Goal: Find specific page/section: Find specific page/section

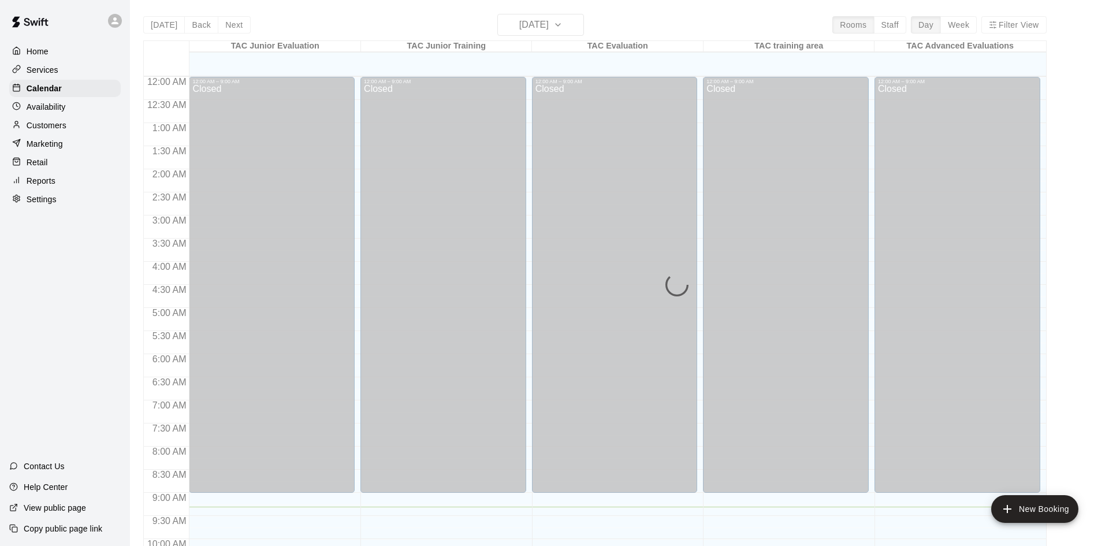
scroll to position [430, 0]
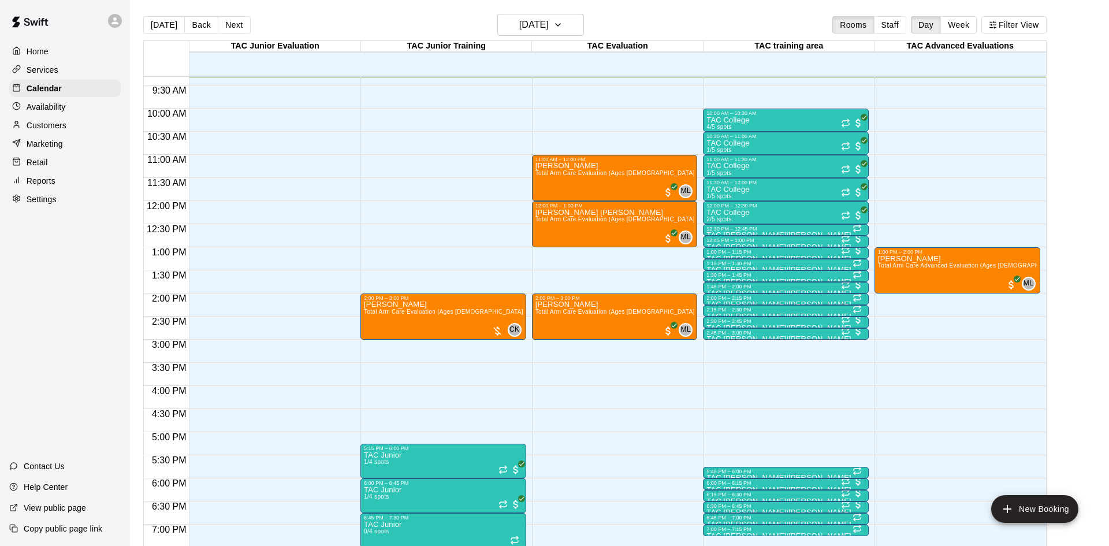
click at [91, 110] on div "Availability" at bounding box center [64, 106] width 111 height 17
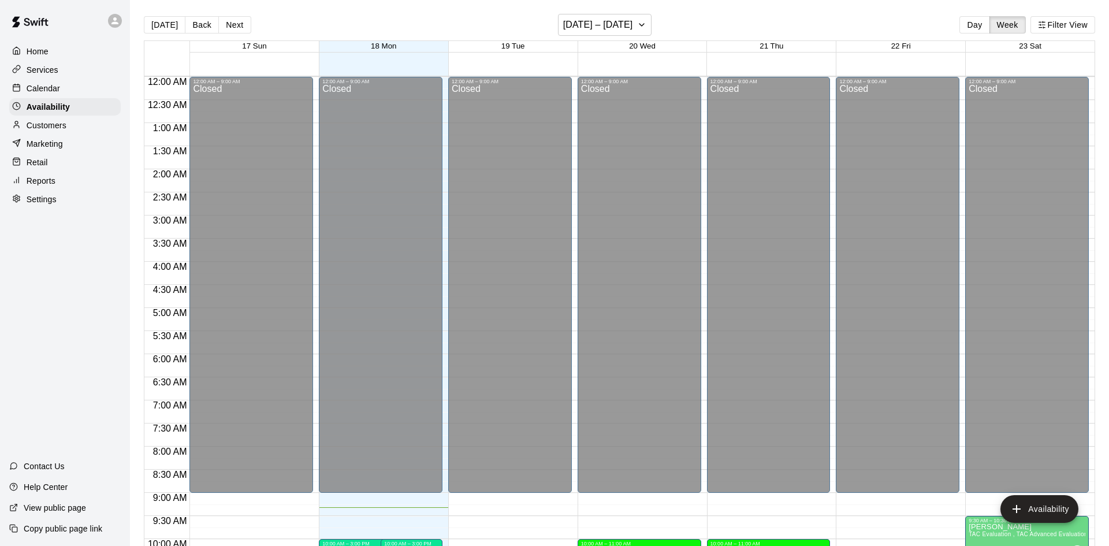
scroll to position [431, 0]
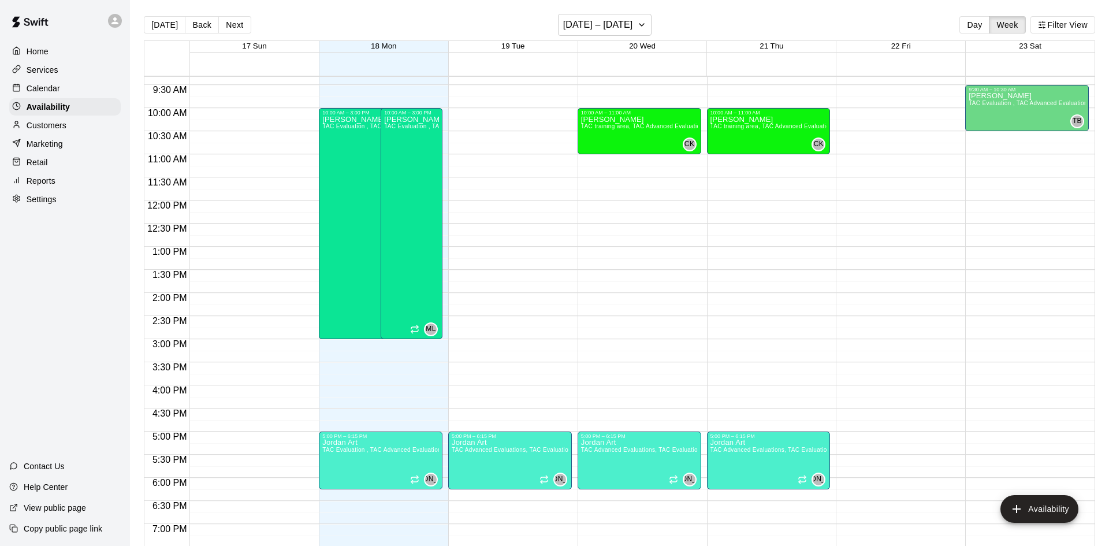
click at [31, 84] on p "Calendar" at bounding box center [43, 89] width 33 height 12
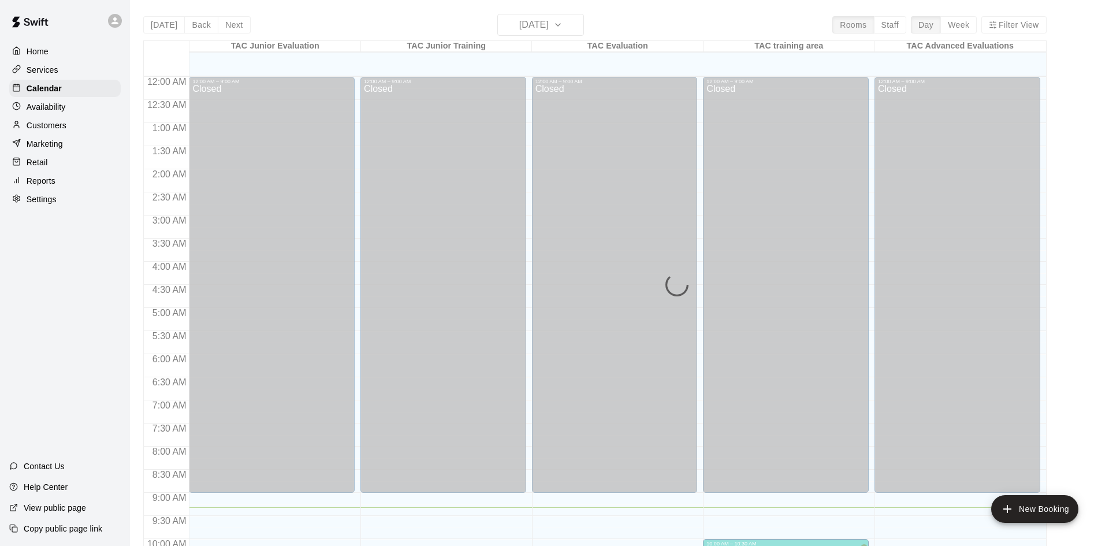
scroll to position [431, 0]
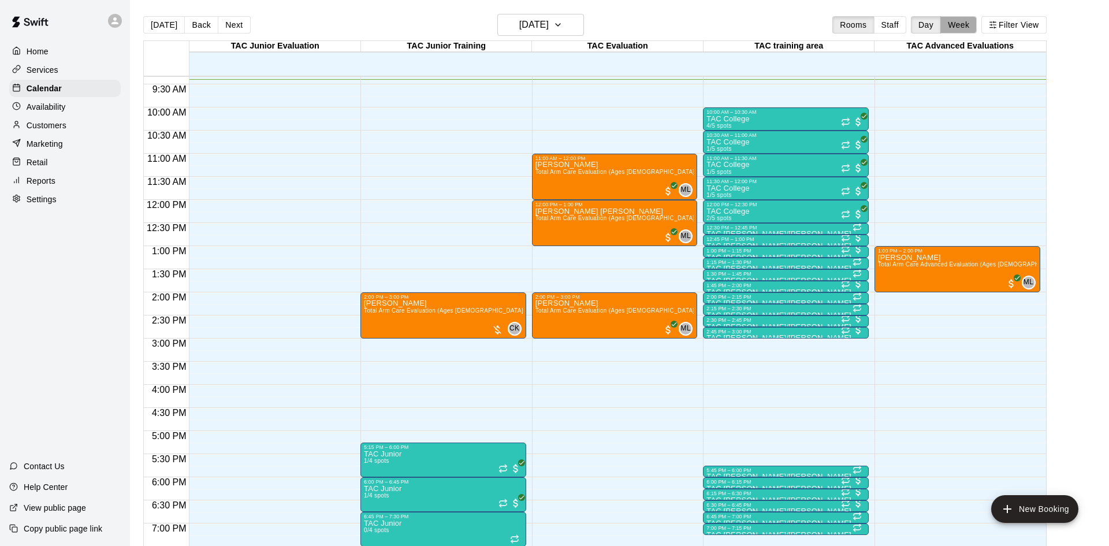
click at [949, 25] on button "Week" at bounding box center [958, 24] width 36 height 17
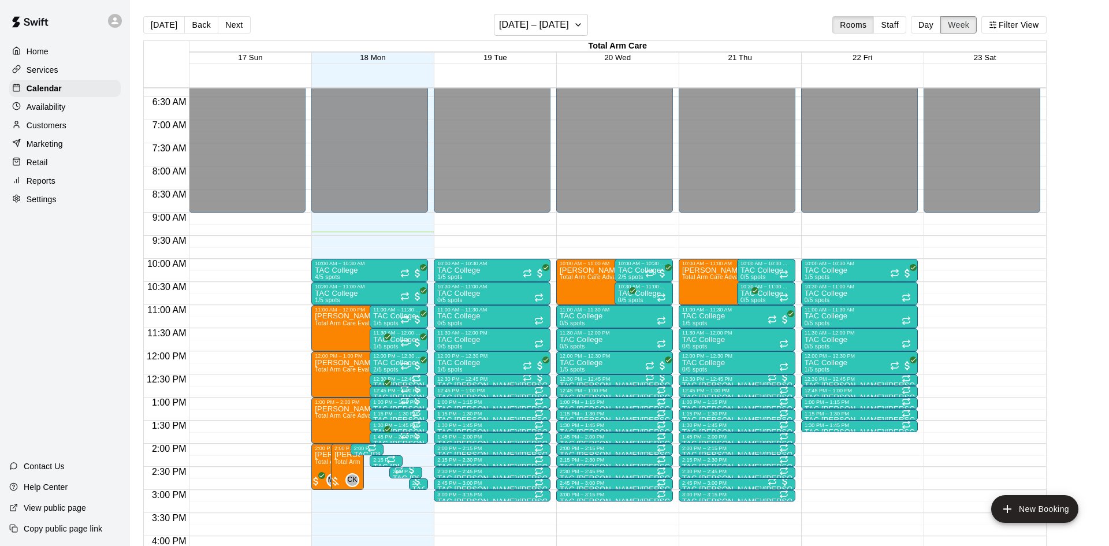
scroll to position [292, 0]
click at [233, 27] on button "Next" at bounding box center [234, 24] width 32 height 17
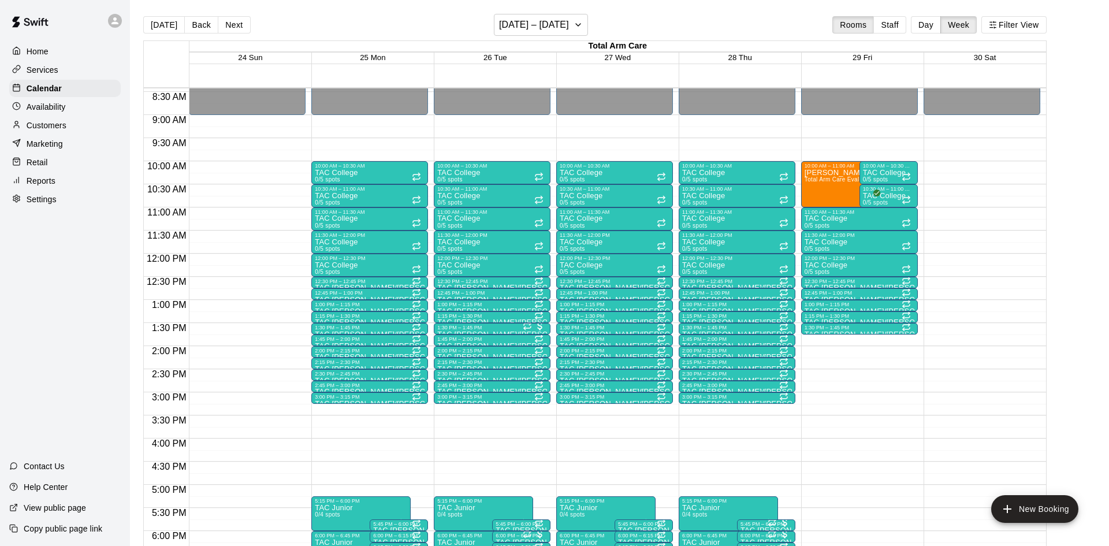
scroll to position [385, 0]
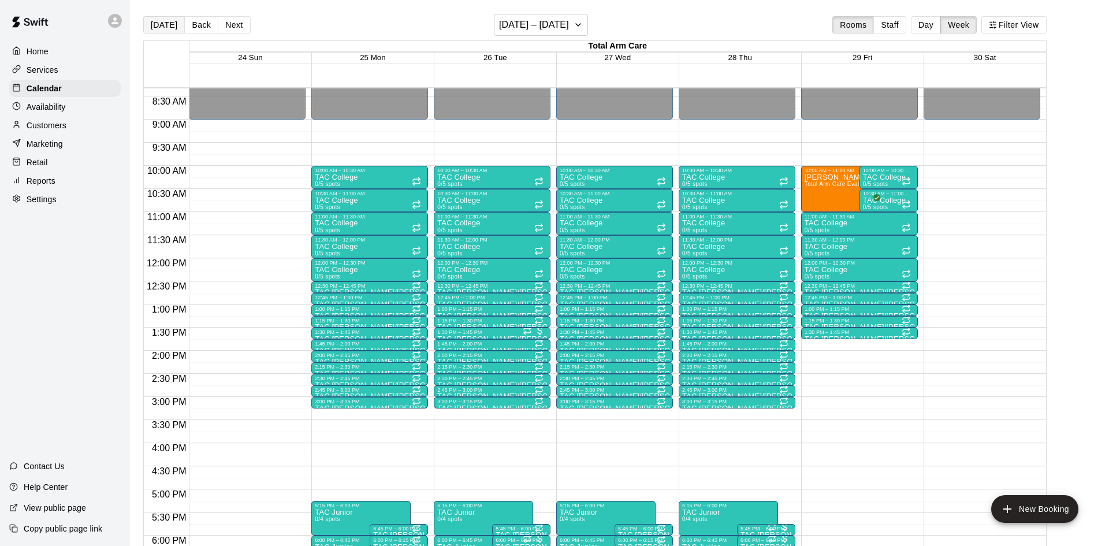
click at [172, 28] on button "[DATE]" at bounding box center [164, 24] width 42 height 17
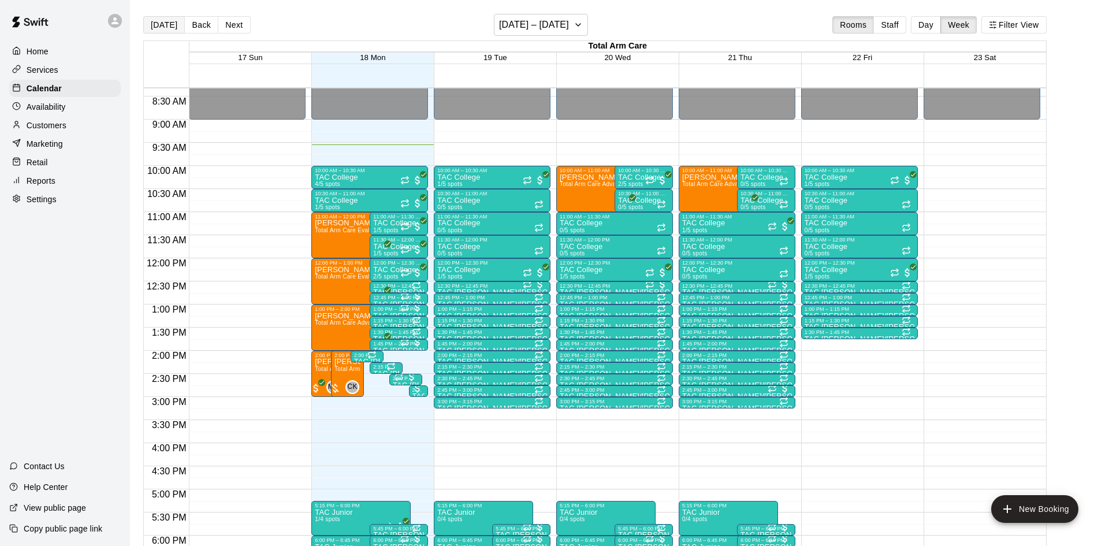
click at [172, 28] on button "[DATE]" at bounding box center [164, 24] width 42 height 17
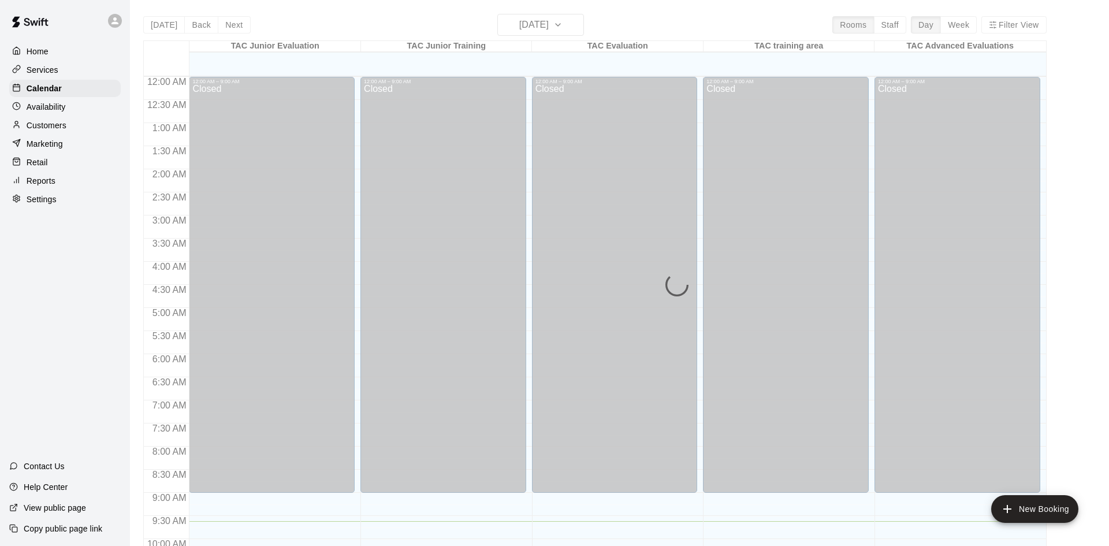
scroll to position [445, 0]
